Goal: Contribute content

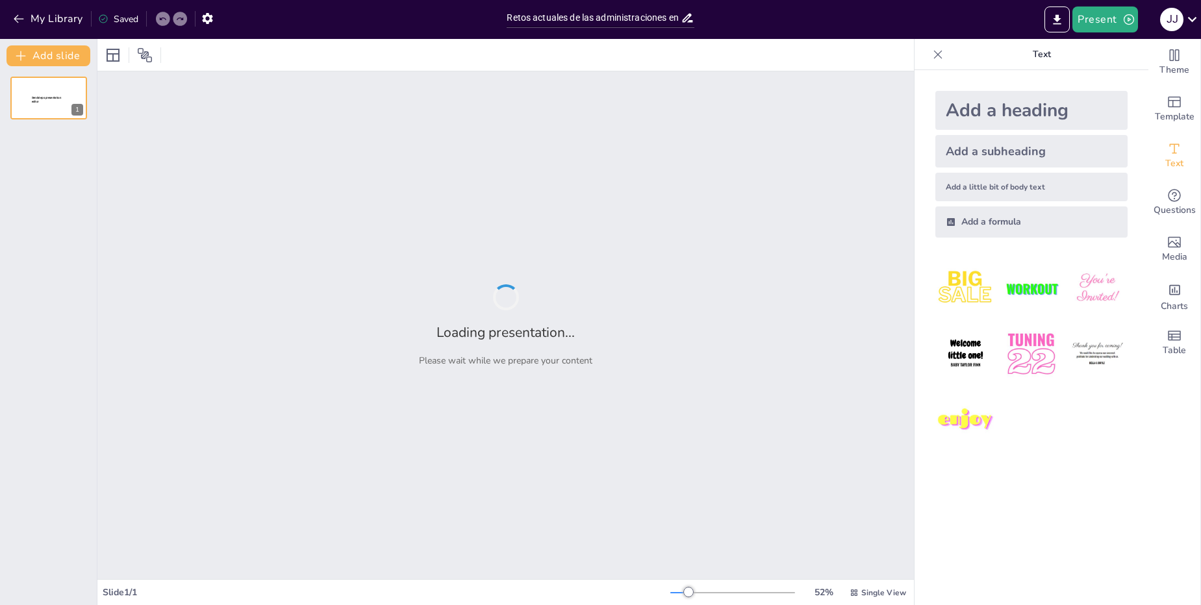
type input "Retos actuales de las administraciones en Seguridad Vial y Movilidad"
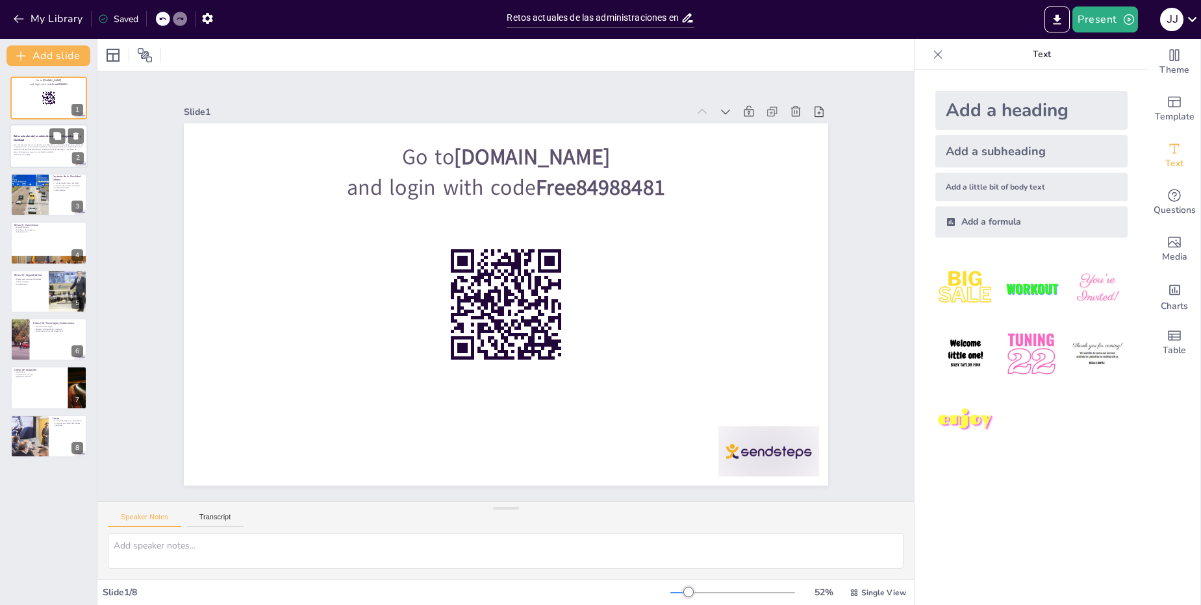
click at [51, 151] on p "Esta presentación aborda los desafíos que enfrentan las administraciones en la …" at bounding box center [49, 149] width 70 height 10
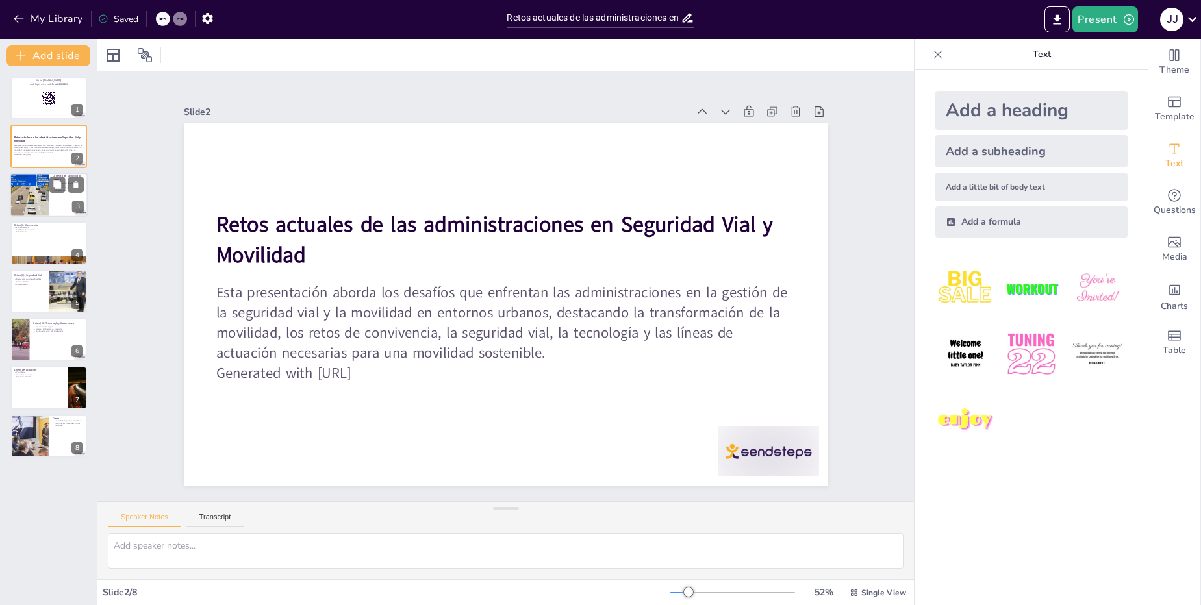
click at [56, 199] on div at bounding box center [49, 195] width 78 height 44
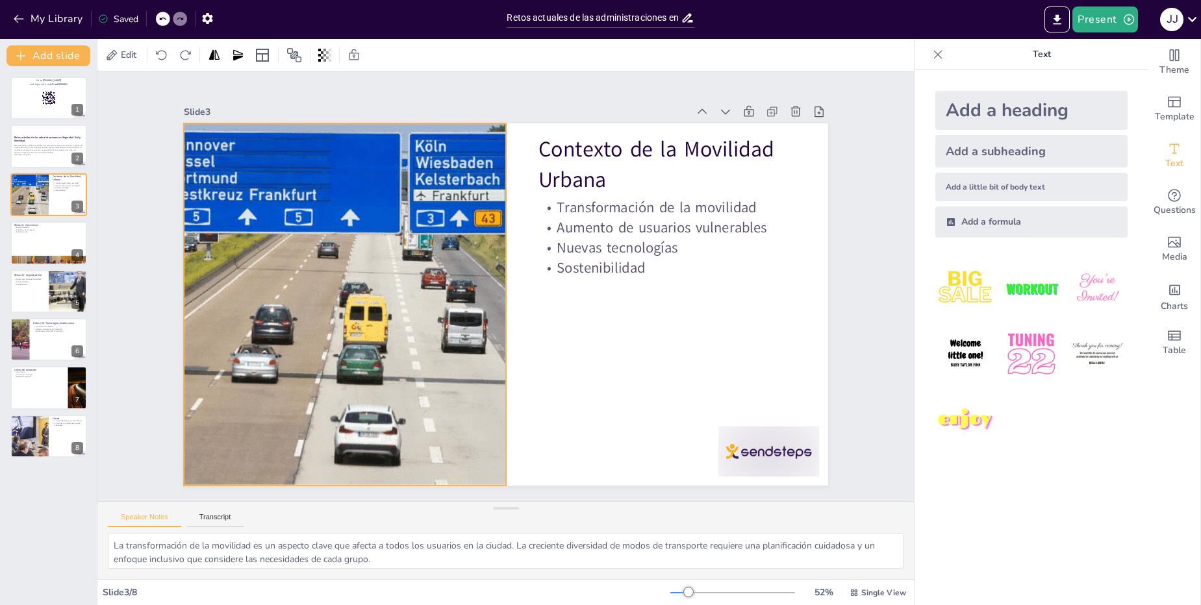
click at [303, 309] on div at bounding box center [344, 304] width 689 height 362
click at [285, 285] on div at bounding box center [344, 304] width 689 height 362
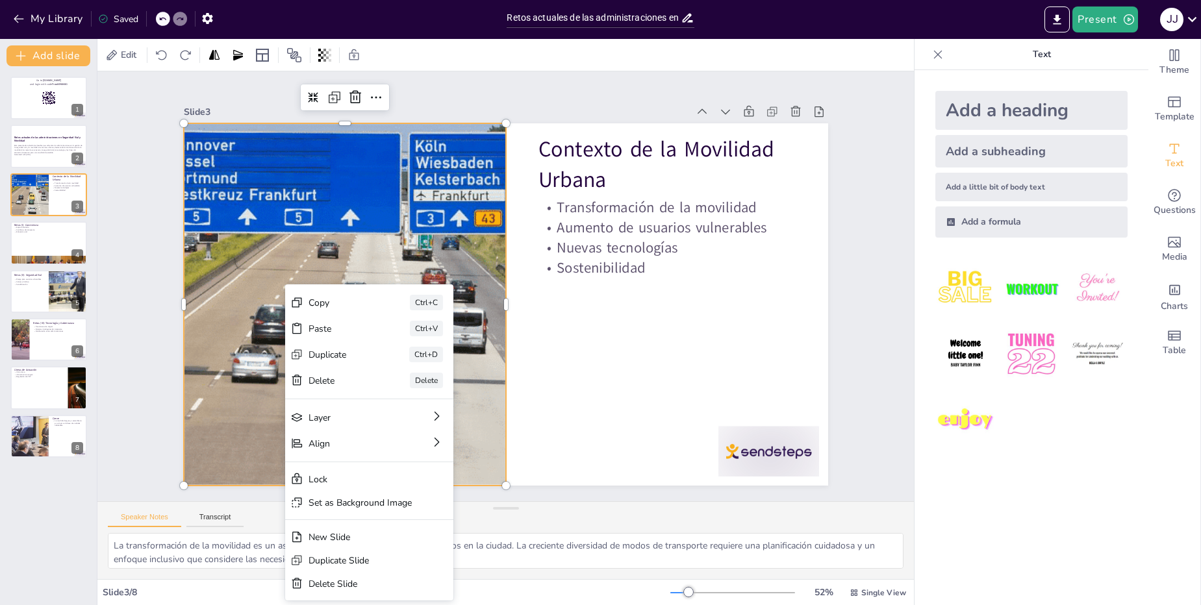
click at [285, 285] on div at bounding box center [344, 304] width 689 height 362
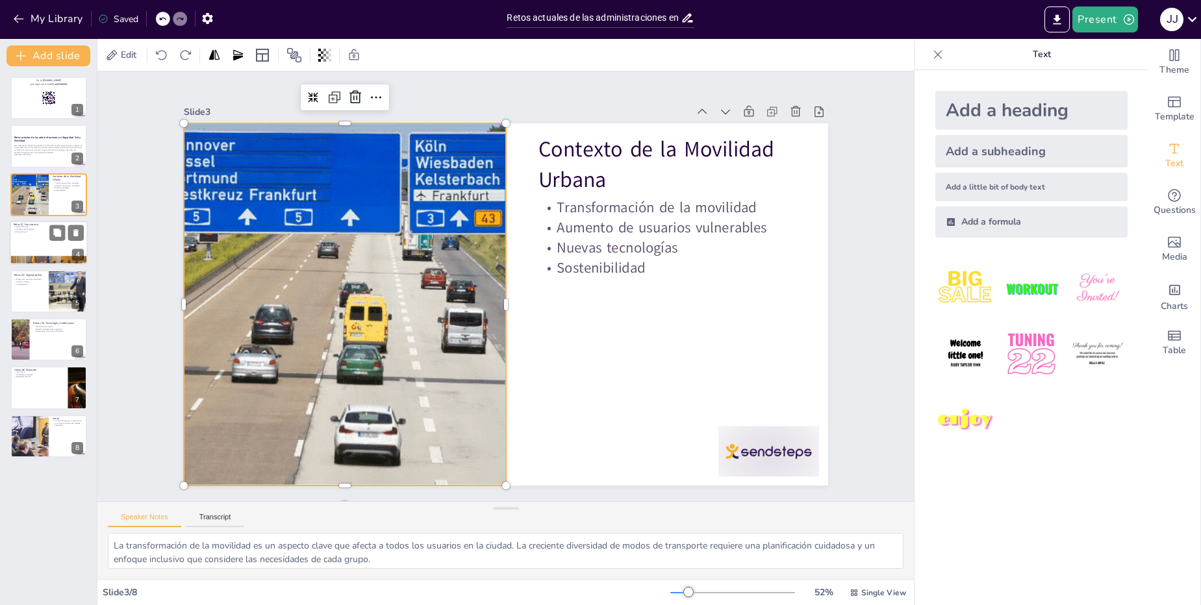
click at [39, 236] on div at bounding box center [49, 243] width 78 height 44
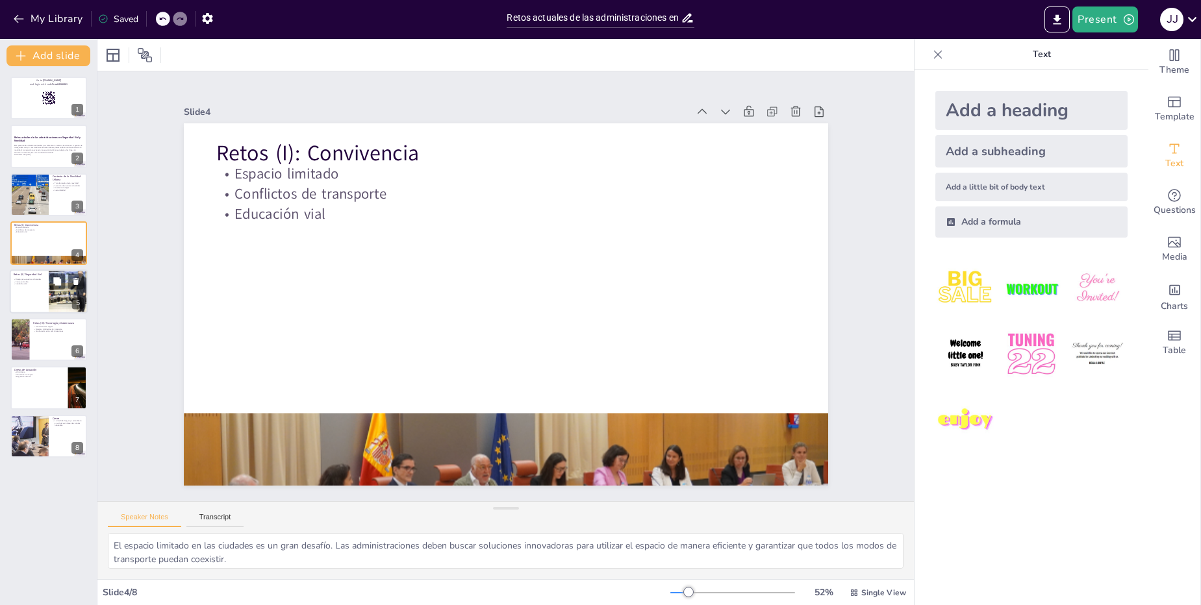
click at [41, 289] on div at bounding box center [49, 292] width 78 height 44
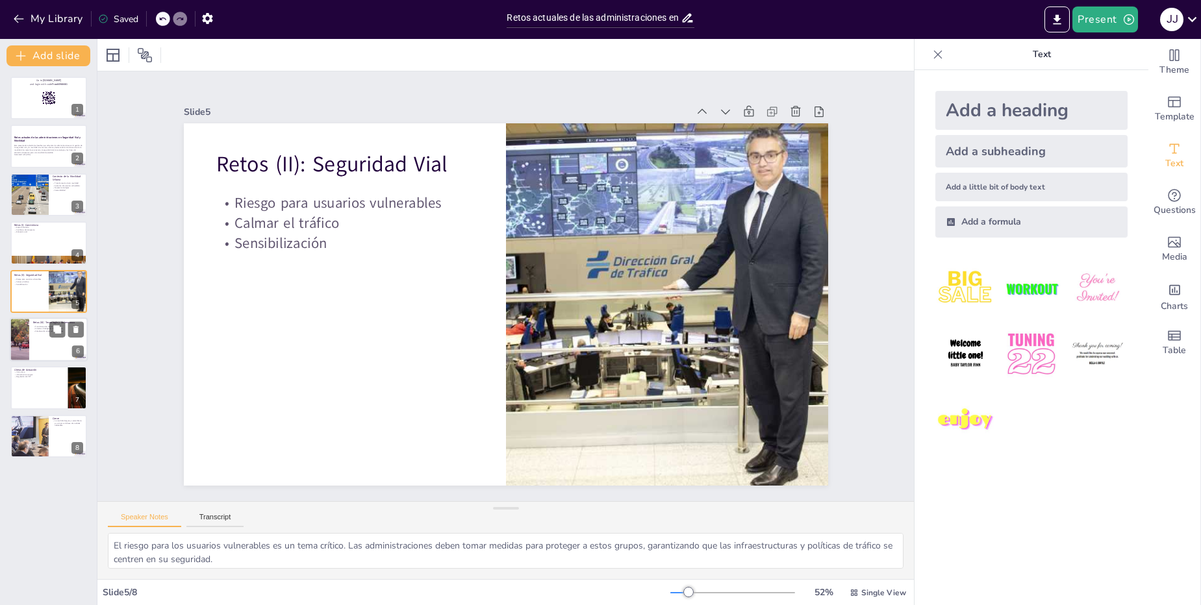
click at [43, 349] on div at bounding box center [49, 340] width 78 height 44
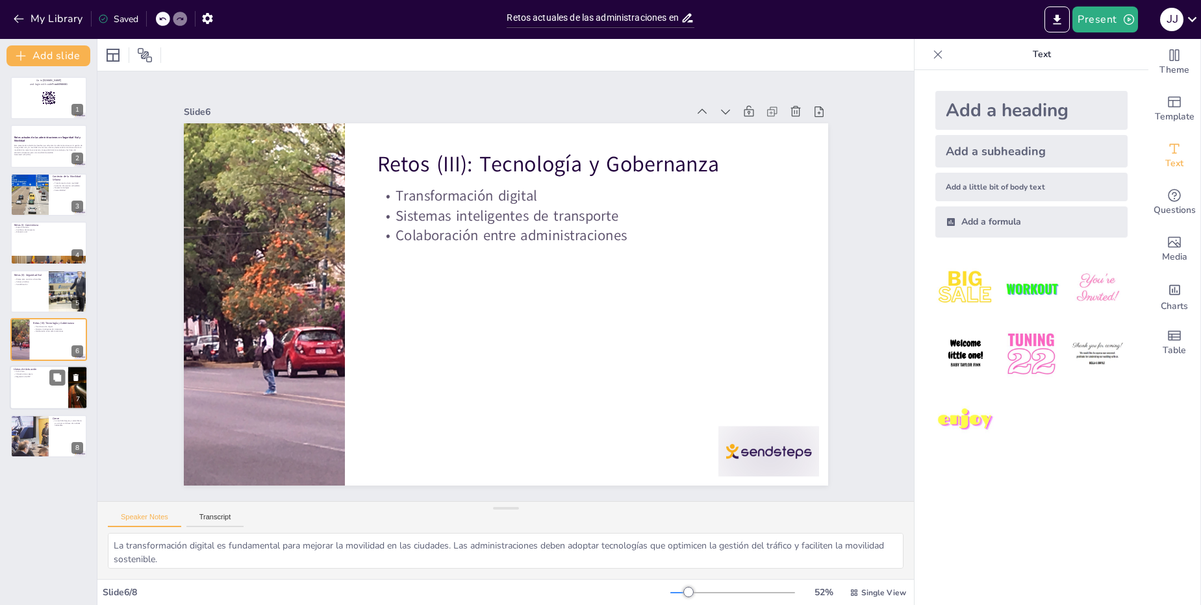
click at [48, 389] on div at bounding box center [49, 388] width 78 height 44
type textarea "La Visión Cero es una estrategia que busca eliminar las muertes y lesiones grav…"
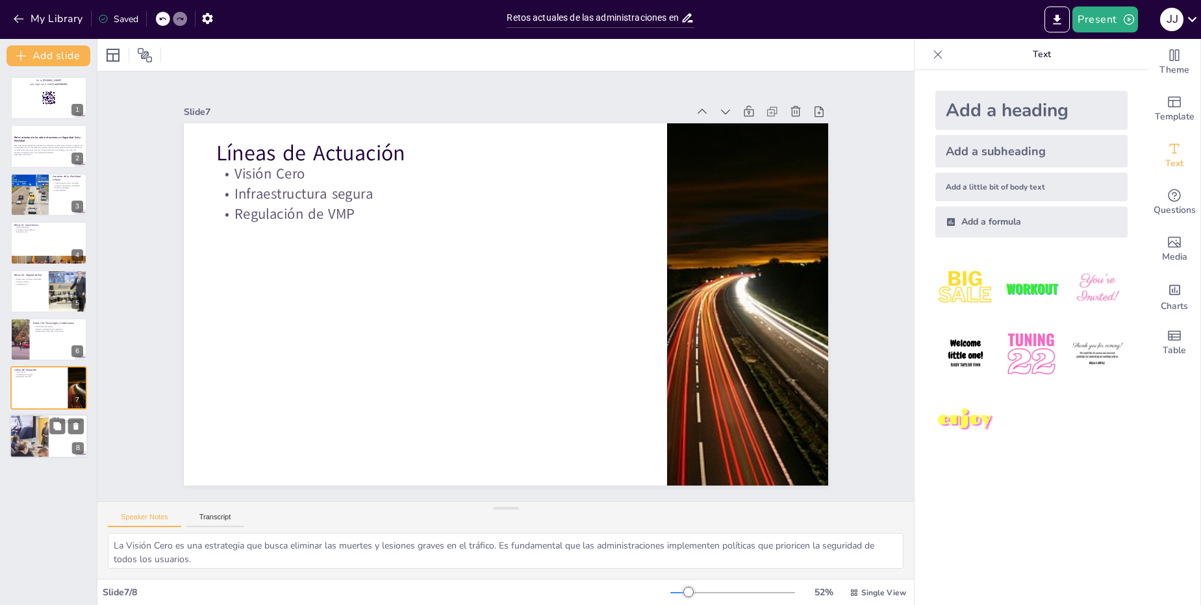
click at [70, 451] on div at bounding box center [49, 436] width 78 height 44
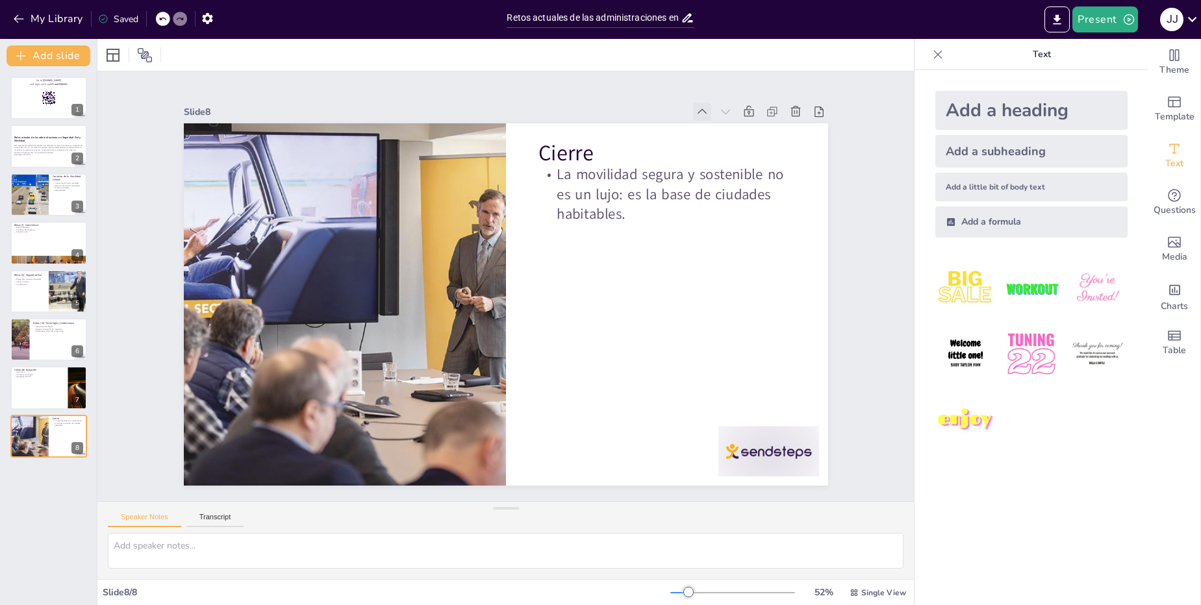
click at [700, 108] on icon at bounding box center [702, 111] width 13 height 13
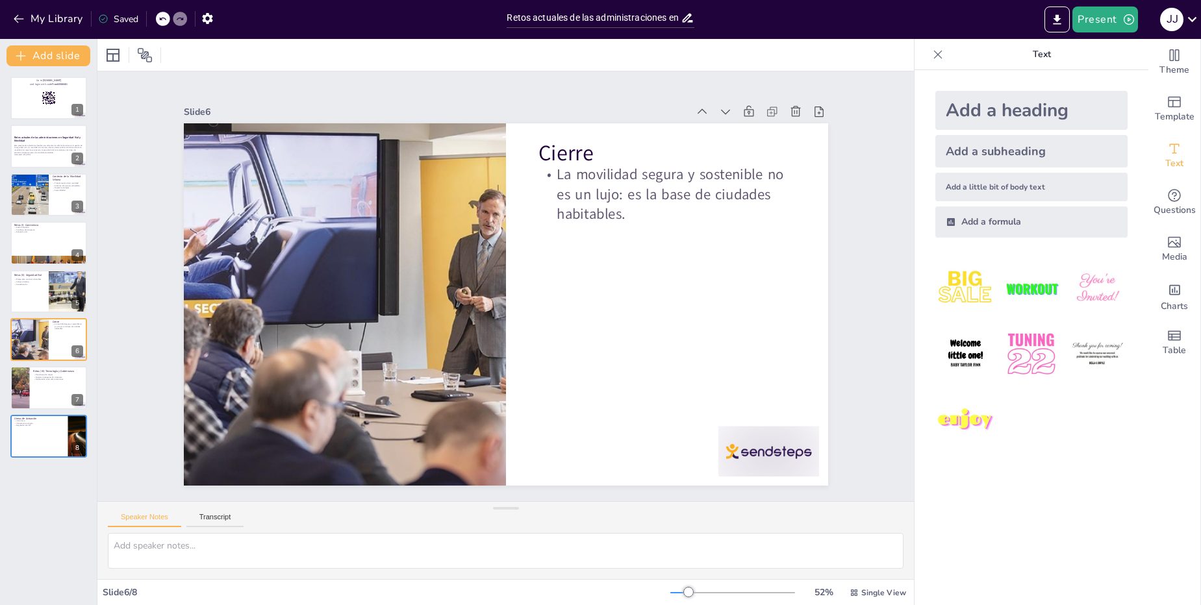
click at [700, 108] on icon at bounding box center [702, 111] width 13 height 13
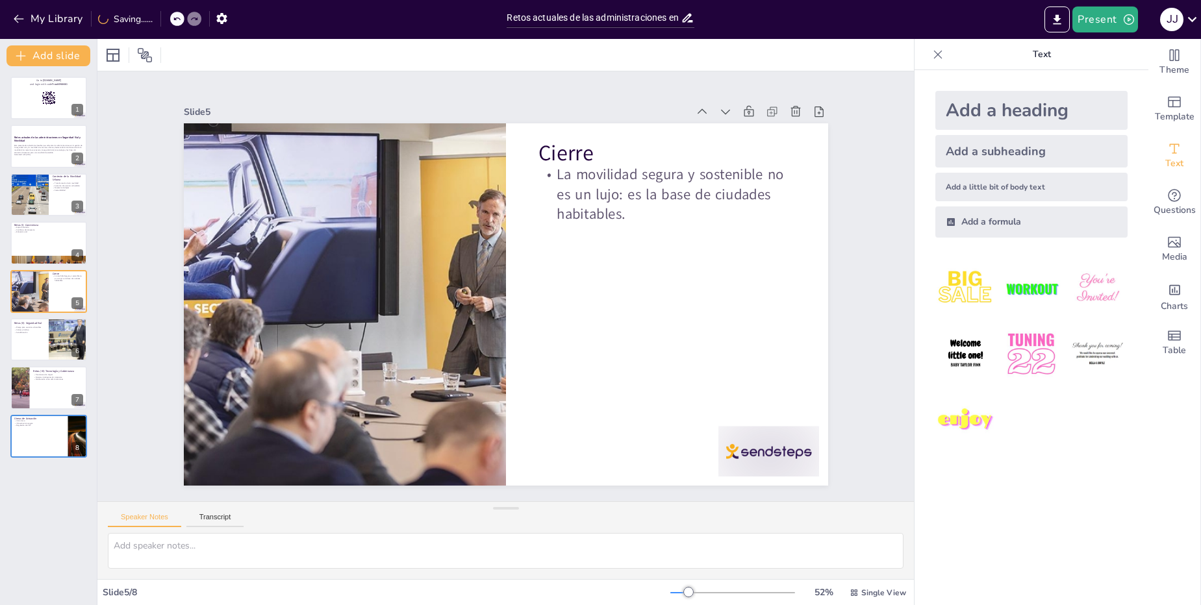
click at [712, 126] on icon at bounding box center [719, 133] width 14 height 14
click at [700, 108] on icon at bounding box center [702, 111] width 13 height 13
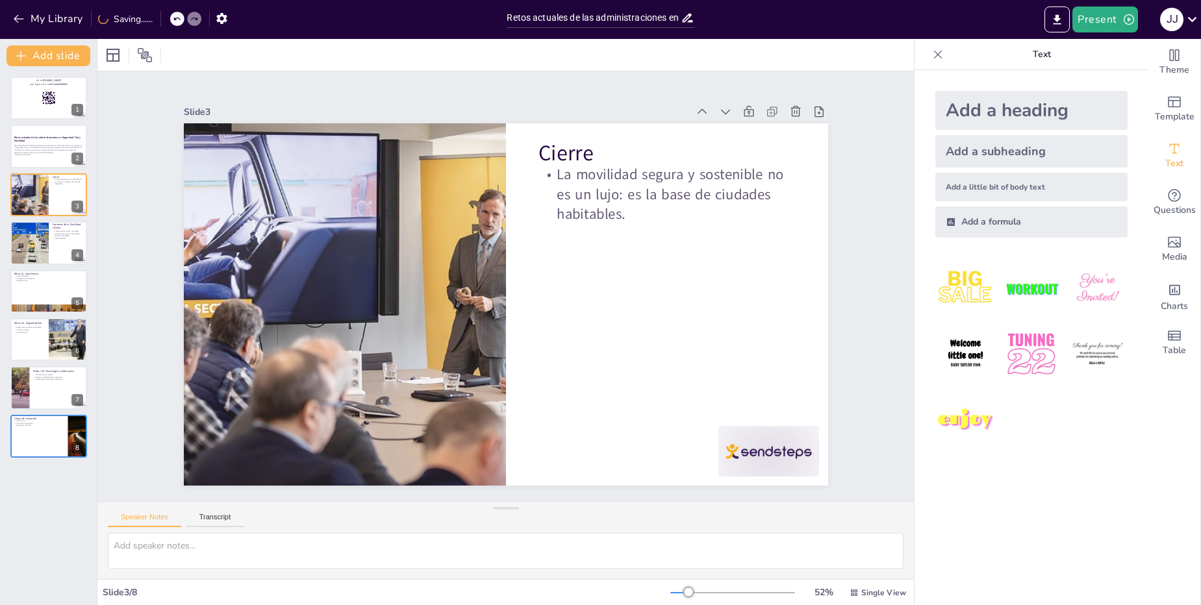
click at [700, 108] on icon at bounding box center [702, 111] width 13 height 13
click at [0, 0] on icon at bounding box center [0, 0] width 0 height 0
click at [700, 108] on icon at bounding box center [702, 111] width 13 height 13
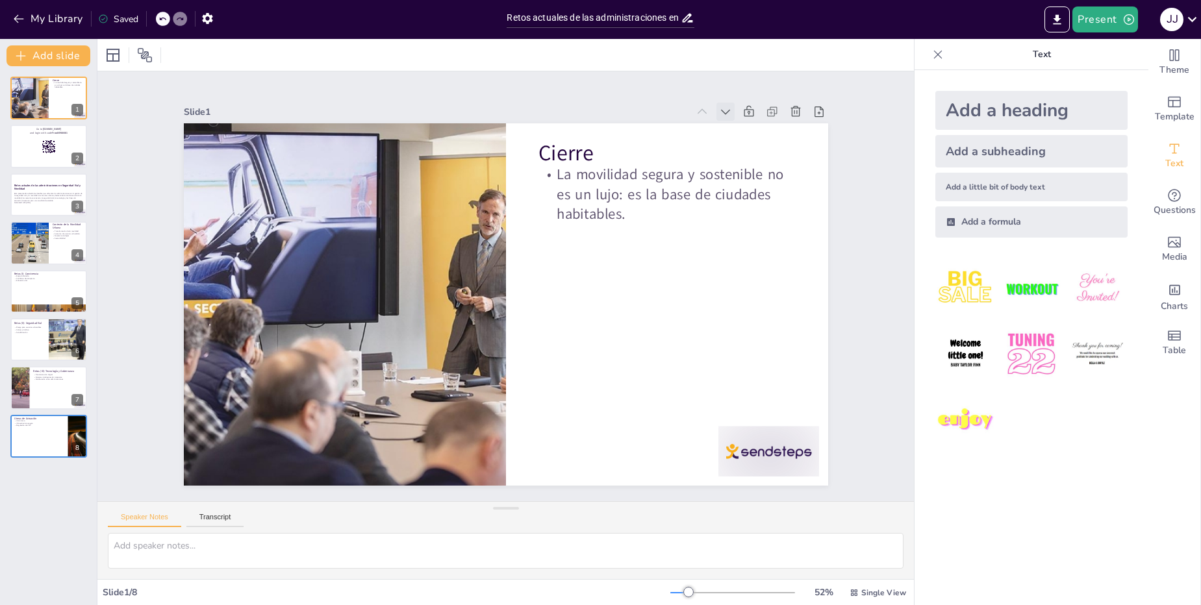
click at [735, 129] on icon at bounding box center [742, 136] width 14 height 14
click at [0, 0] on icon at bounding box center [0, 0] width 0 height 0
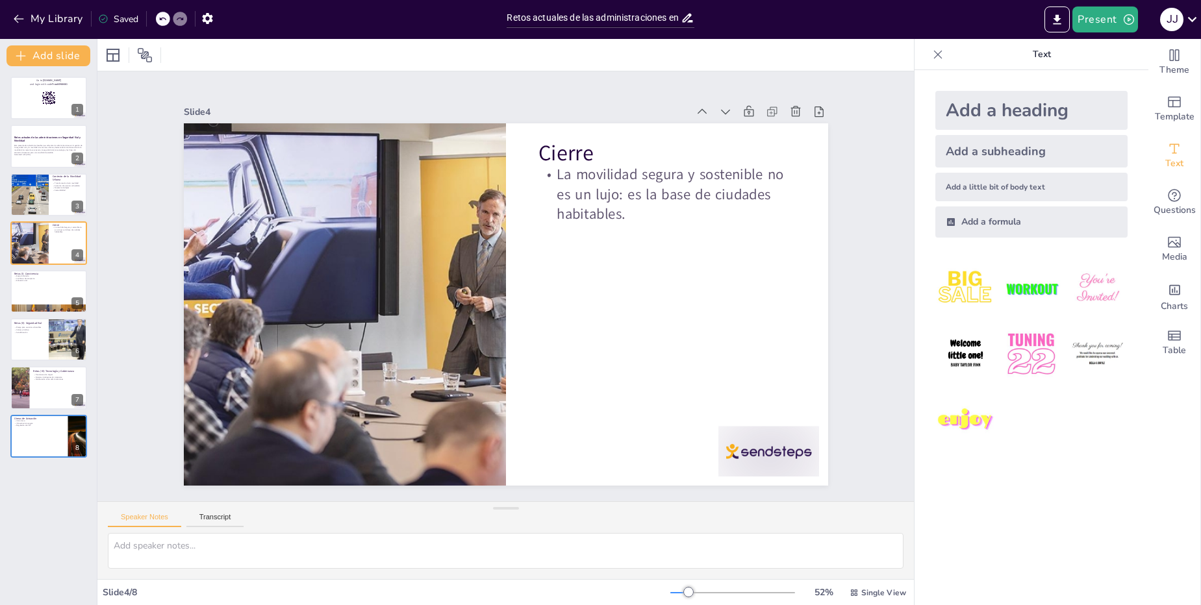
click at [729, 114] on icon at bounding box center [725, 111] width 13 height 13
click at [749, 153] on icon at bounding box center [757, 161] width 16 height 16
click at [0, 0] on icon at bounding box center [0, 0] width 0 height 0
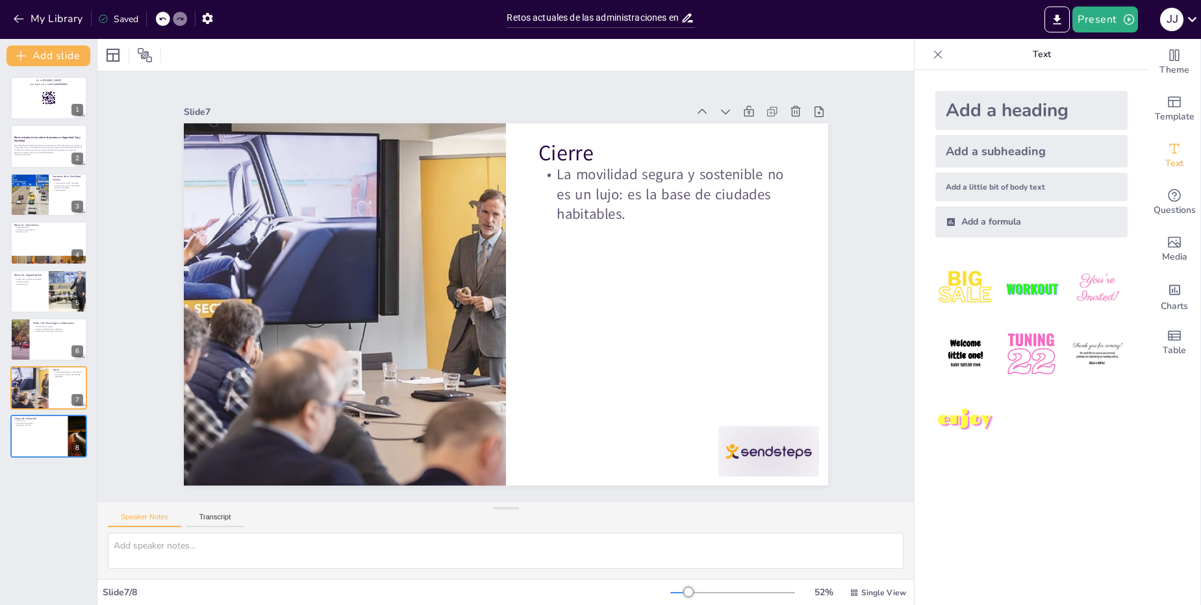
click at [729, 114] on icon at bounding box center [725, 111] width 13 height 13
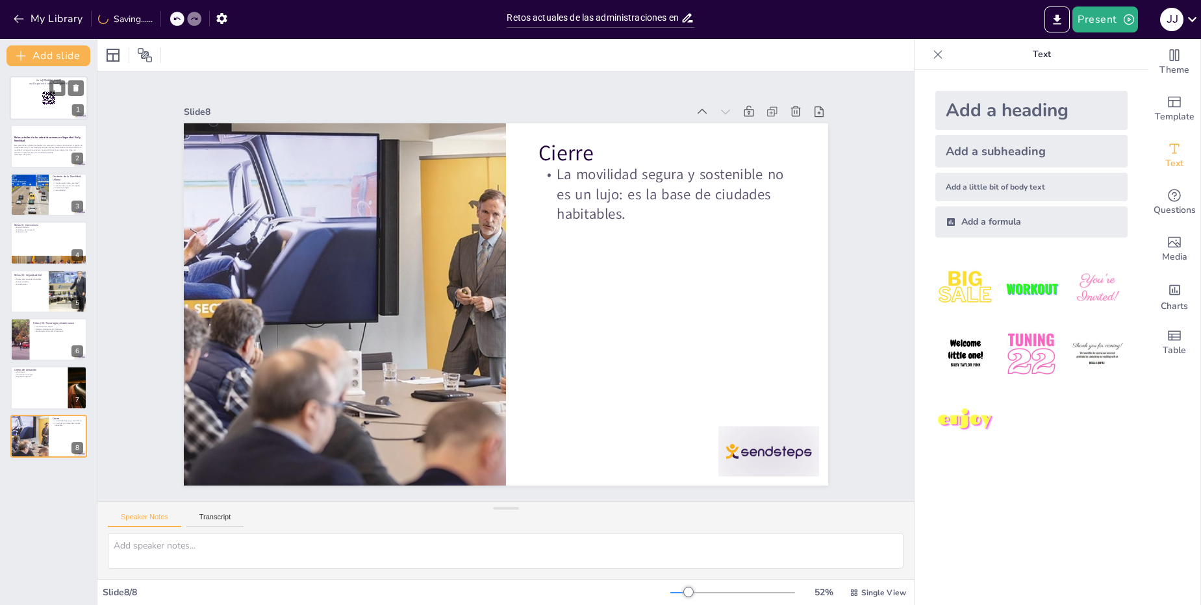
click at [22, 109] on div at bounding box center [49, 98] width 78 height 44
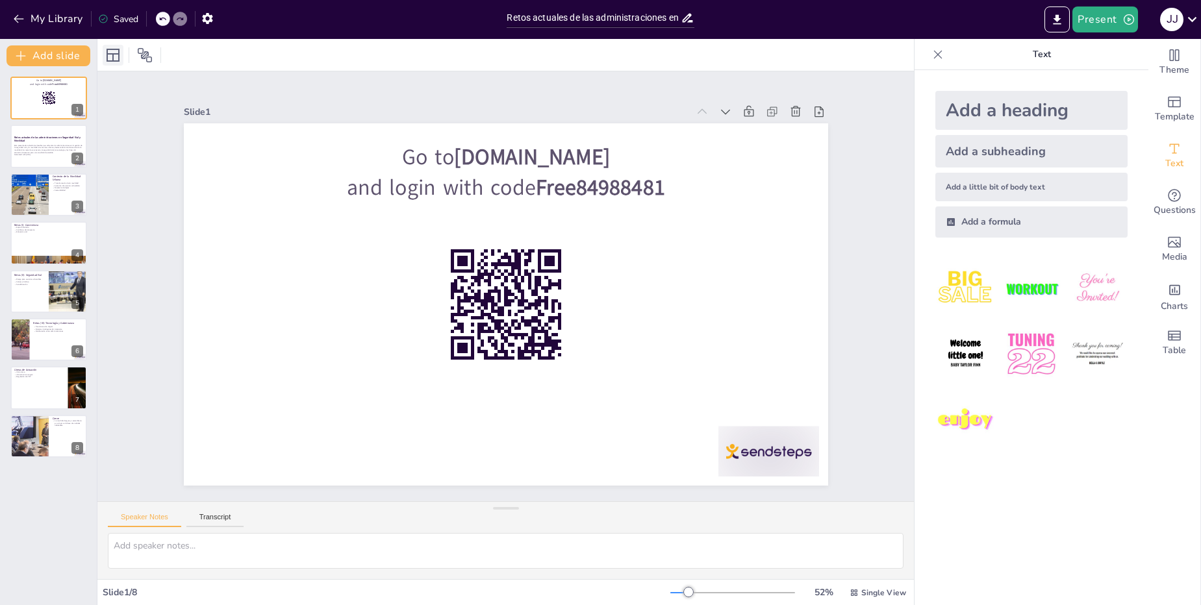
click at [112, 49] on icon at bounding box center [113, 55] width 13 height 13
click at [146, 53] on icon at bounding box center [145, 55] width 16 height 16
